Goal: Use online tool/utility

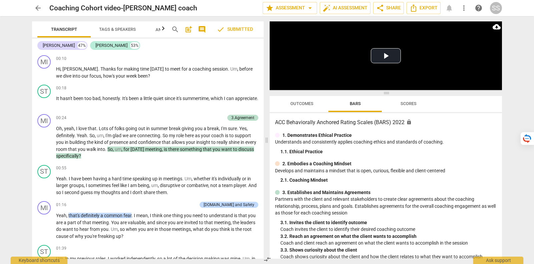
click at [314, 102] on span "Outcomes" at bounding box center [302, 103] width 39 height 9
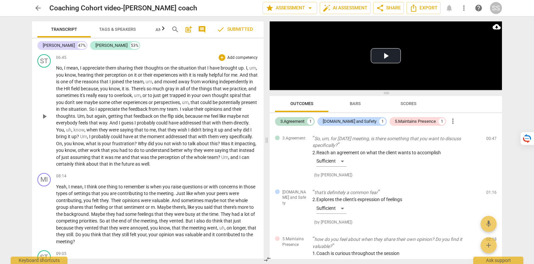
scroll to position [710, 0]
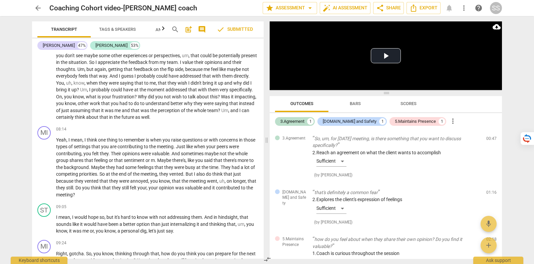
click at [269, 259] on span "compare_arrows" at bounding box center [268, 259] width 8 height 8
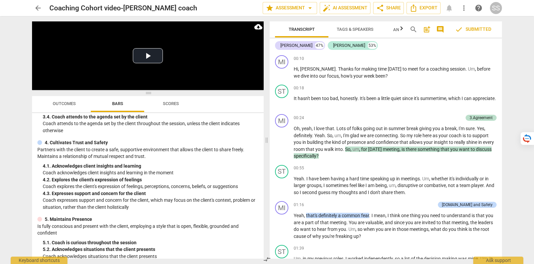
scroll to position [0, 0]
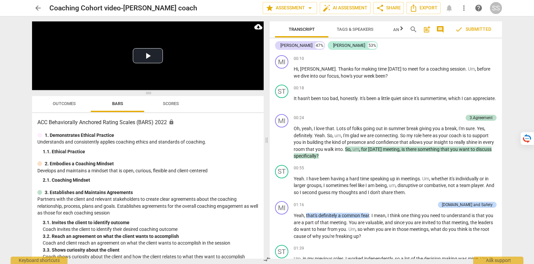
click at [70, 105] on span "Outcomes" at bounding box center [64, 103] width 23 height 5
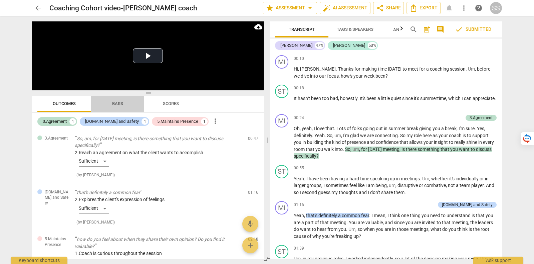
click at [120, 109] on button "Bars" at bounding box center [117, 104] width 53 height 16
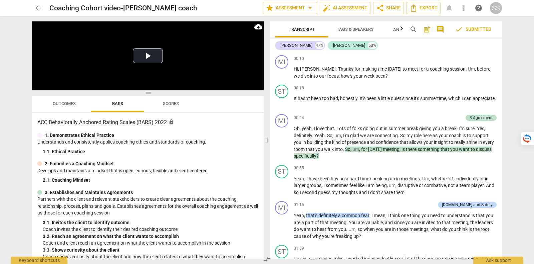
click at [76, 105] on span "Outcomes" at bounding box center [64, 103] width 39 height 9
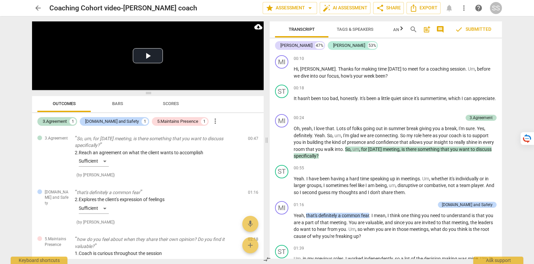
click at [266, 256] on span "compare_arrows" at bounding box center [267, 259] width 8 height 8
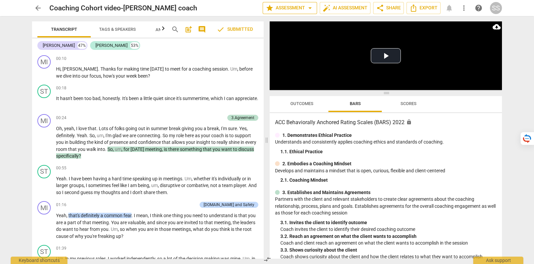
click at [306, 6] on span "arrow_drop_down" at bounding box center [310, 8] width 8 height 8
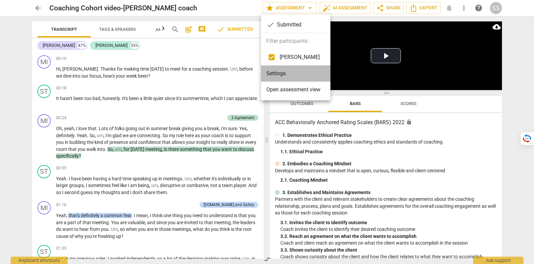
click at [304, 74] on li "Settings" at bounding box center [295, 73] width 69 height 16
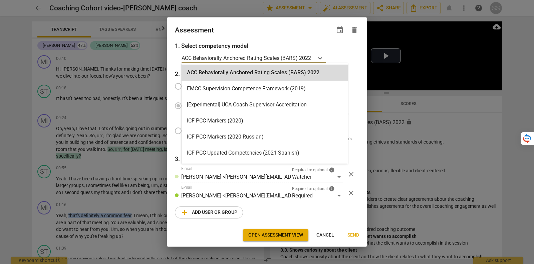
drag, startPoint x: 182, startPoint y: 56, endPoint x: 306, endPoint y: 62, distance: 123.7
click at [306, 62] on div "ACC Behaviorally Anchored Rating Scales (BARS) 2022" at bounding box center [248, 58] width 132 height 10
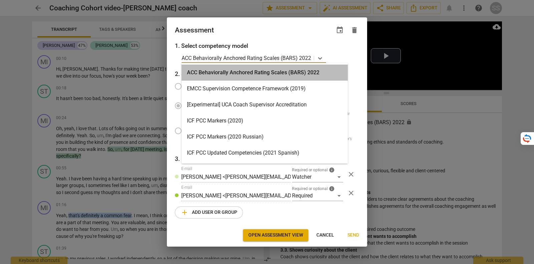
click at [307, 70] on div "ACC Behaviorally Anchored Rating Scales (BARS) 2022" at bounding box center [265, 72] width 166 height 16
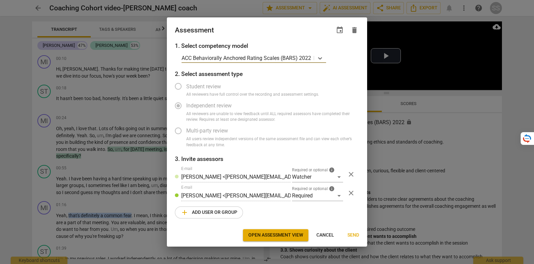
click at [305, 59] on p "ACC Behaviorally Anchored Rating Scales (BARS) 2022" at bounding box center [247, 58] width 130 height 8
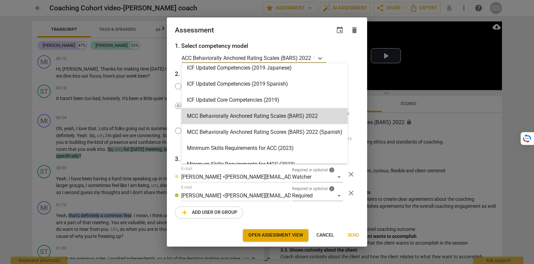
scroll to position [81, 0]
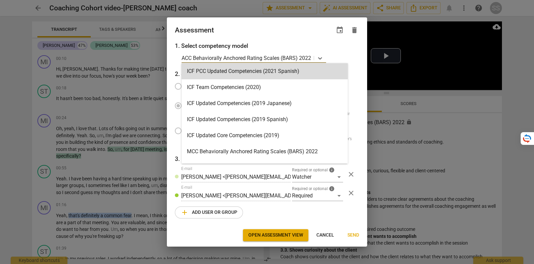
click at [302, 32] on div "Assessment event delete" at bounding box center [267, 29] width 184 height 9
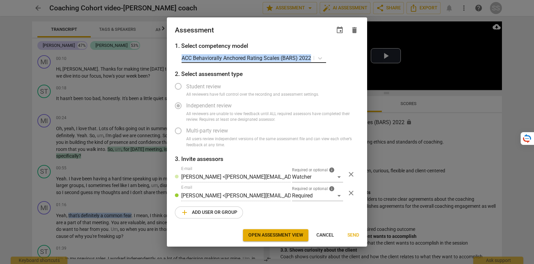
drag, startPoint x: 172, startPoint y: 58, endPoint x: 311, endPoint y: 58, distance: 139.3
click at [311, 58] on div "1. Select competency model ACC Behaviorally Anchored Rating Scales (BARS) 2022 …" at bounding box center [267, 133] width 200 height 184
copy p "ACC Behaviorally Anchored Rating Scales (BARS) 2022"
click at [330, 234] on span "Cancel" at bounding box center [326, 234] width 18 height 7
radio input "false"
